Goal: Task Accomplishment & Management: Manage account settings

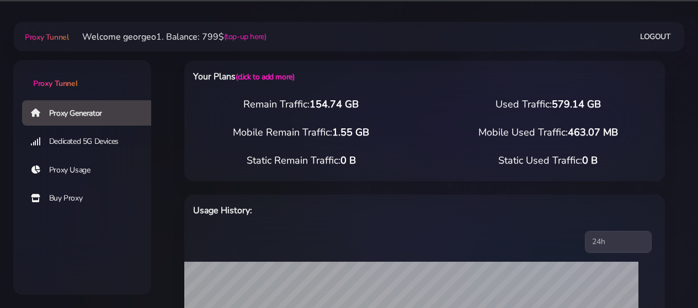
select select "US"
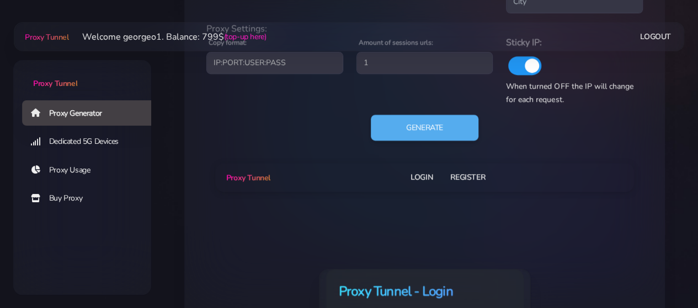
type input "georgeo1"
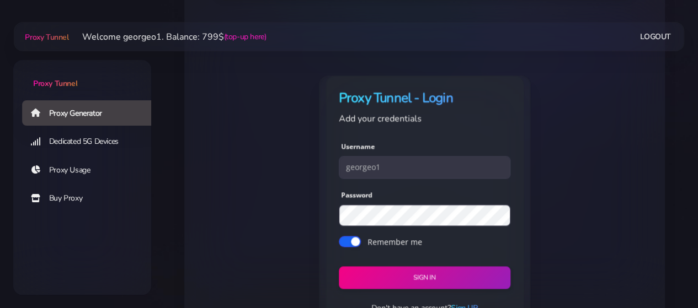
scroll to position [807, 0]
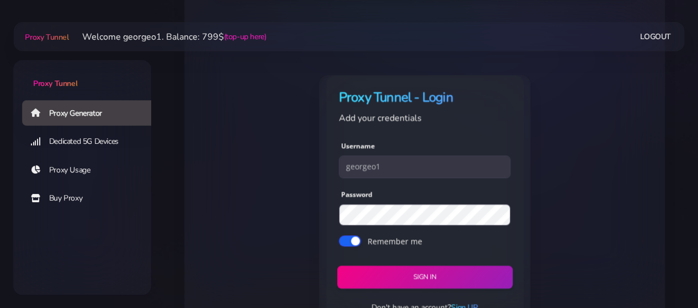
click at [375, 275] on button "Sign in" at bounding box center [424, 277] width 175 height 23
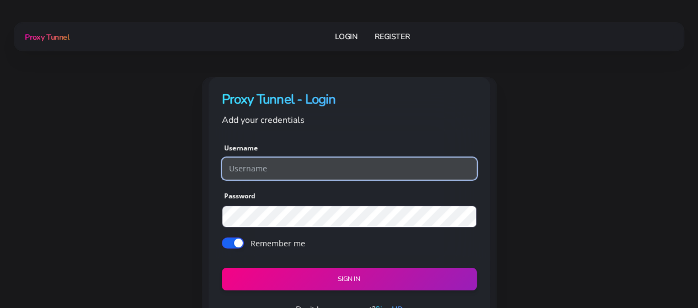
type input "georgeo1"
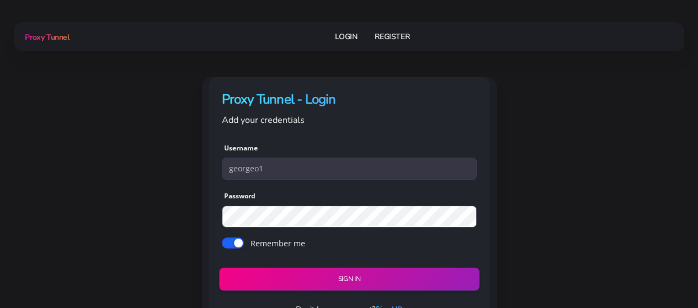
drag, startPoint x: 0, startPoint y: 0, endPoint x: 375, endPoint y: 275, distance: 465.0
click at [375, 275] on button "Sign in" at bounding box center [349, 279] width 260 height 23
